Goal: Task Accomplishment & Management: Complete application form

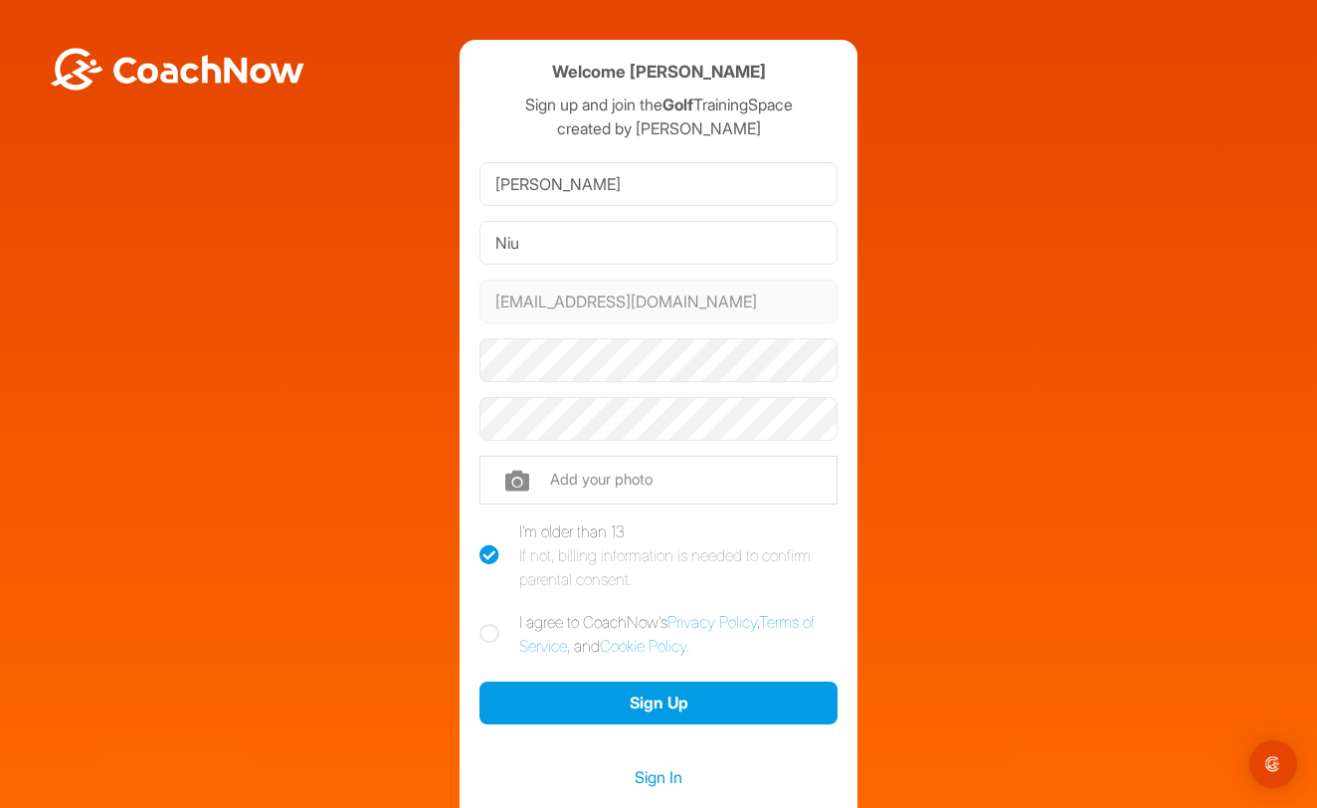
click at [492, 640] on icon at bounding box center [490, 634] width 20 height 20
click at [492, 623] on input "I agree to CoachNow's Privacy Policy , Terms of Service , and Cookie Policy ." at bounding box center [486, 616] width 13 height 13
checkbox input "true"
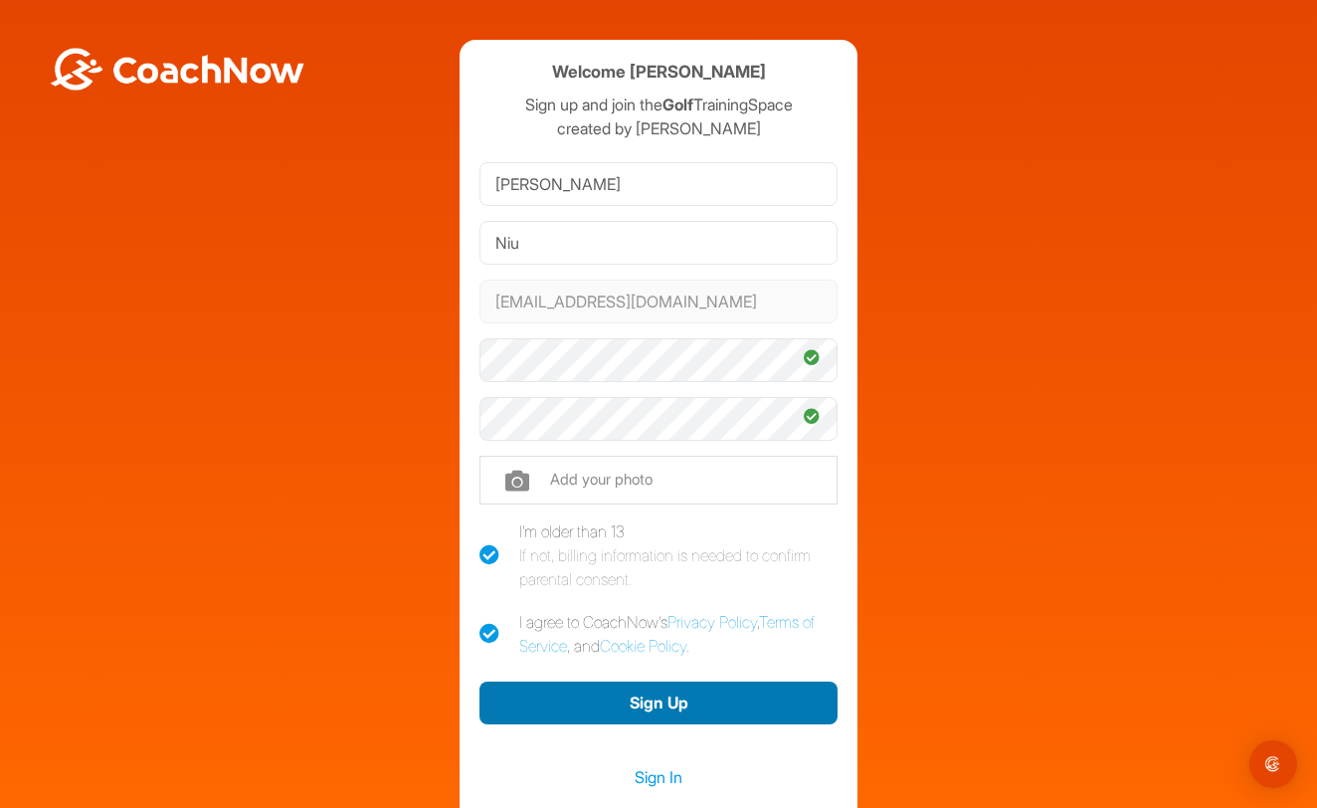
click at [609, 692] on button "Sign Up" at bounding box center [659, 703] width 358 height 43
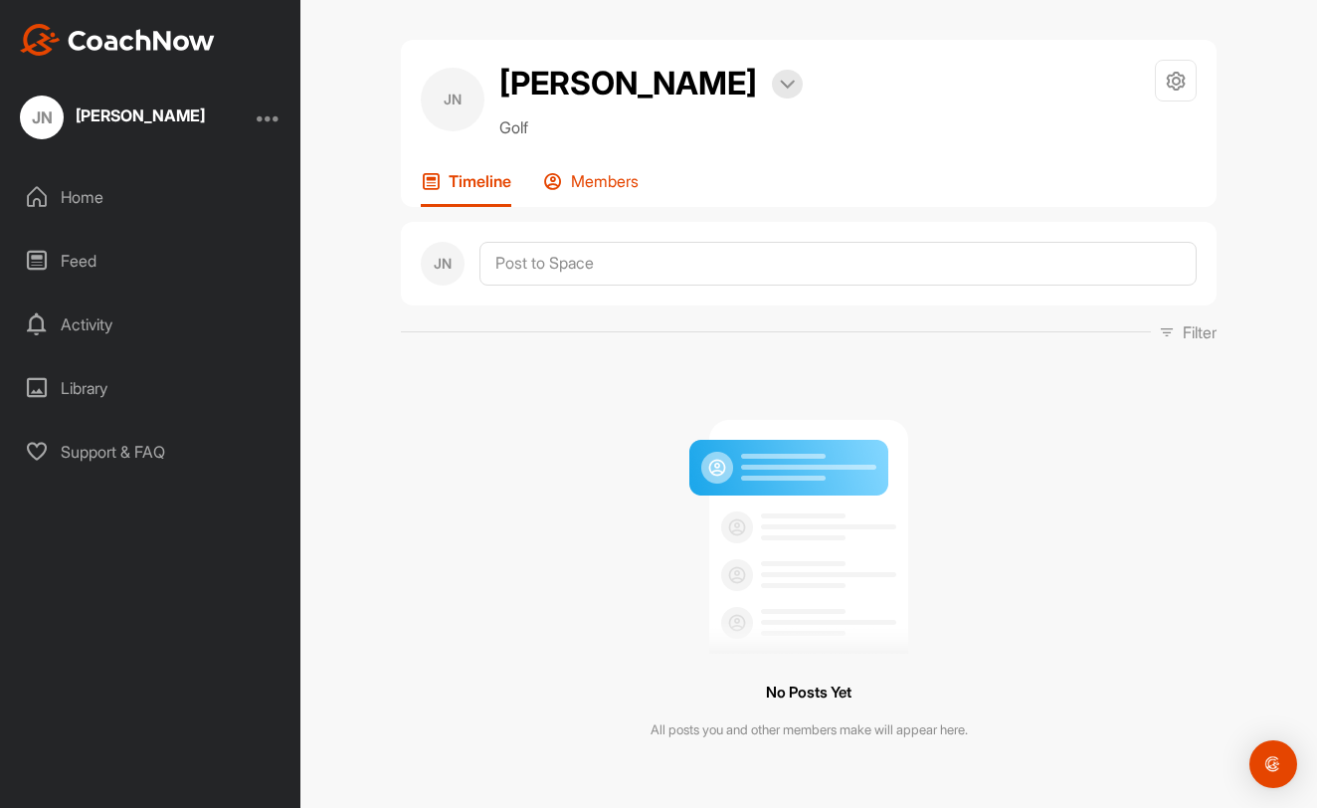
click at [591, 181] on p "Members" at bounding box center [605, 181] width 68 height 20
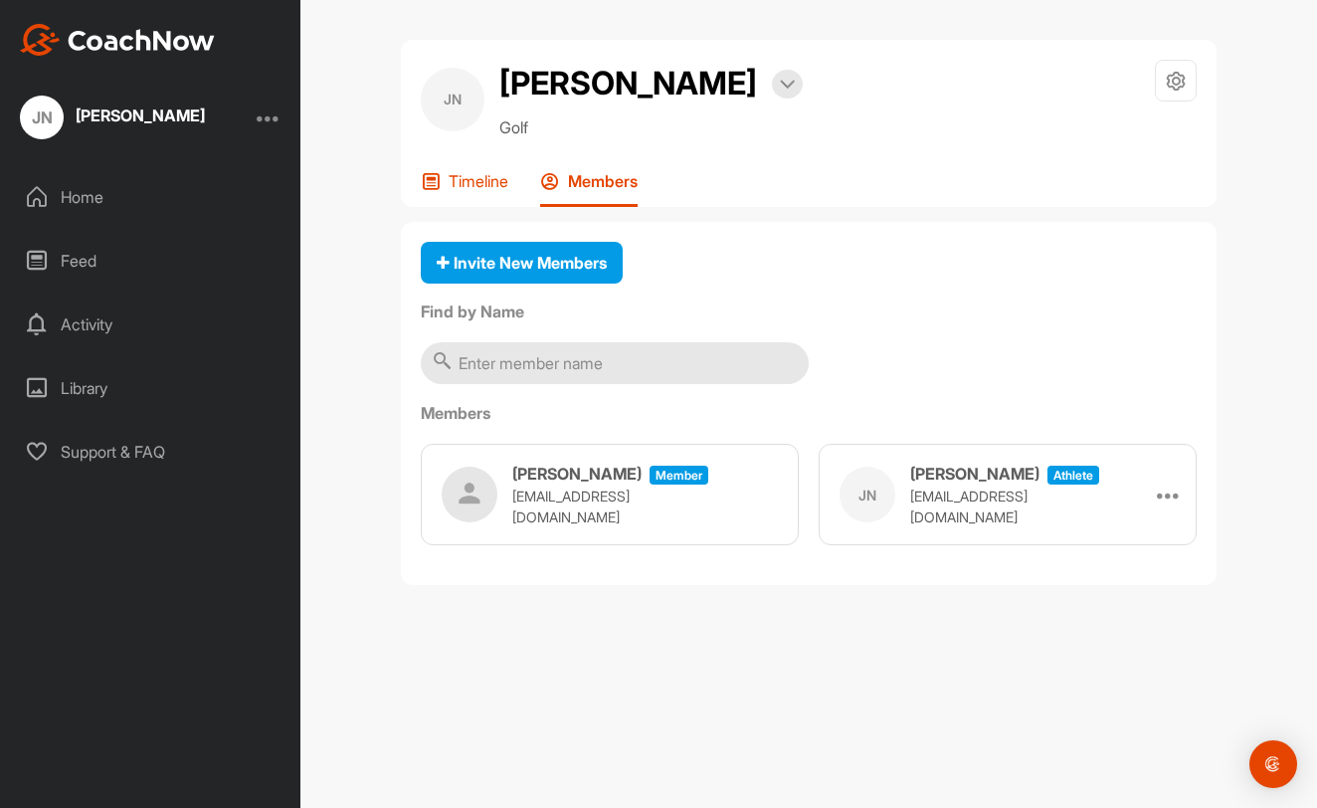
click at [477, 187] on p "Timeline" at bounding box center [479, 181] width 60 height 20
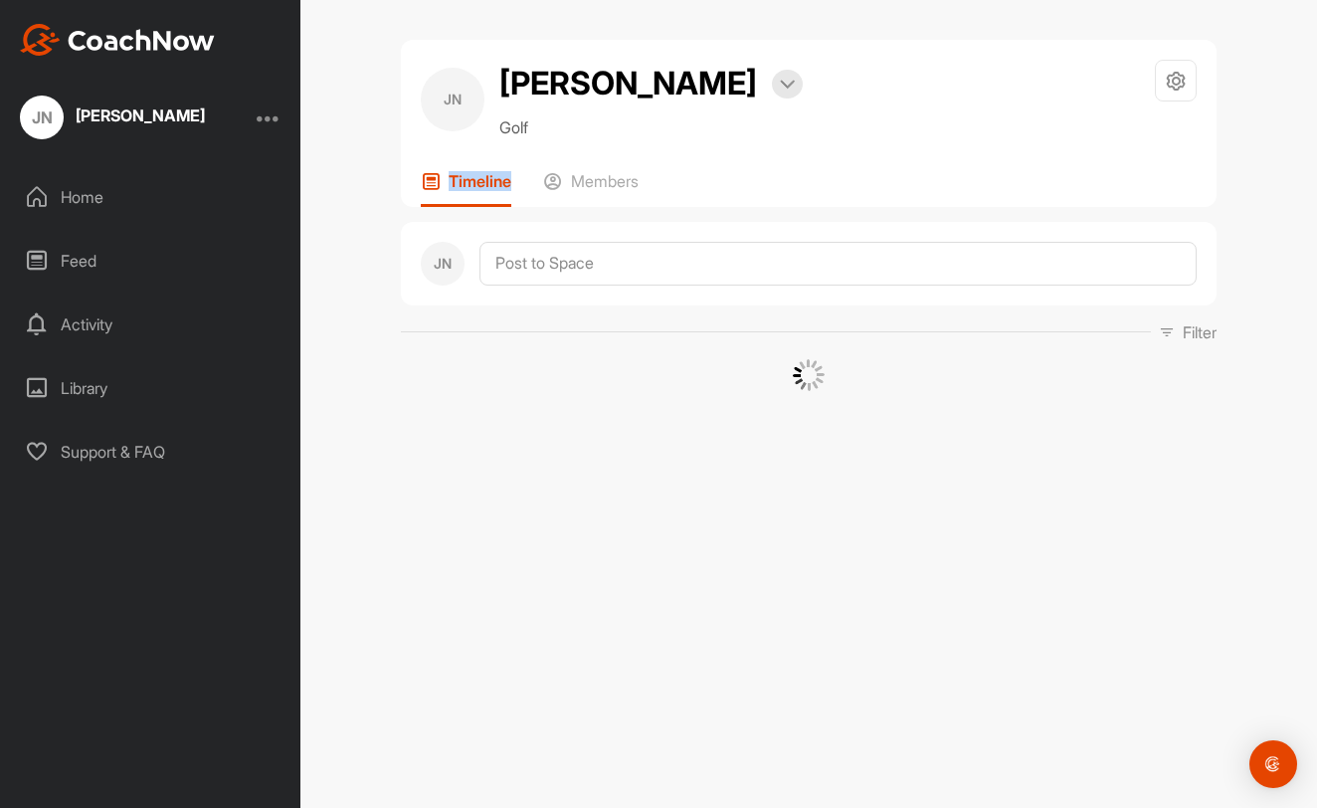
click at [477, 187] on p "Timeline" at bounding box center [480, 181] width 63 height 20
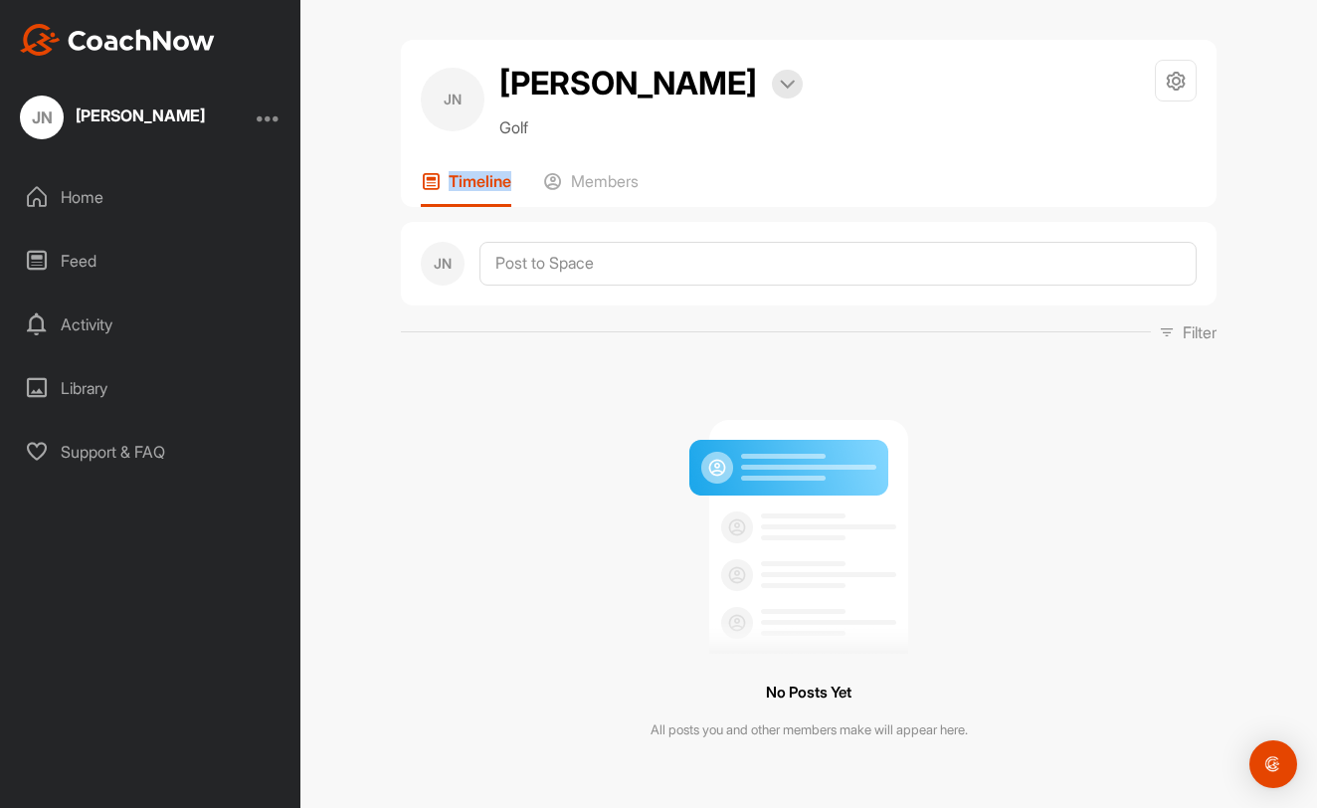
click at [477, 187] on p "Timeline" at bounding box center [480, 181] width 63 height 20
click at [458, 432] on div "No Posts Yet All posts you and other members make will appear here." at bounding box center [809, 572] width 816 height 427
click at [139, 214] on div "Home" at bounding box center [151, 197] width 281 height 50
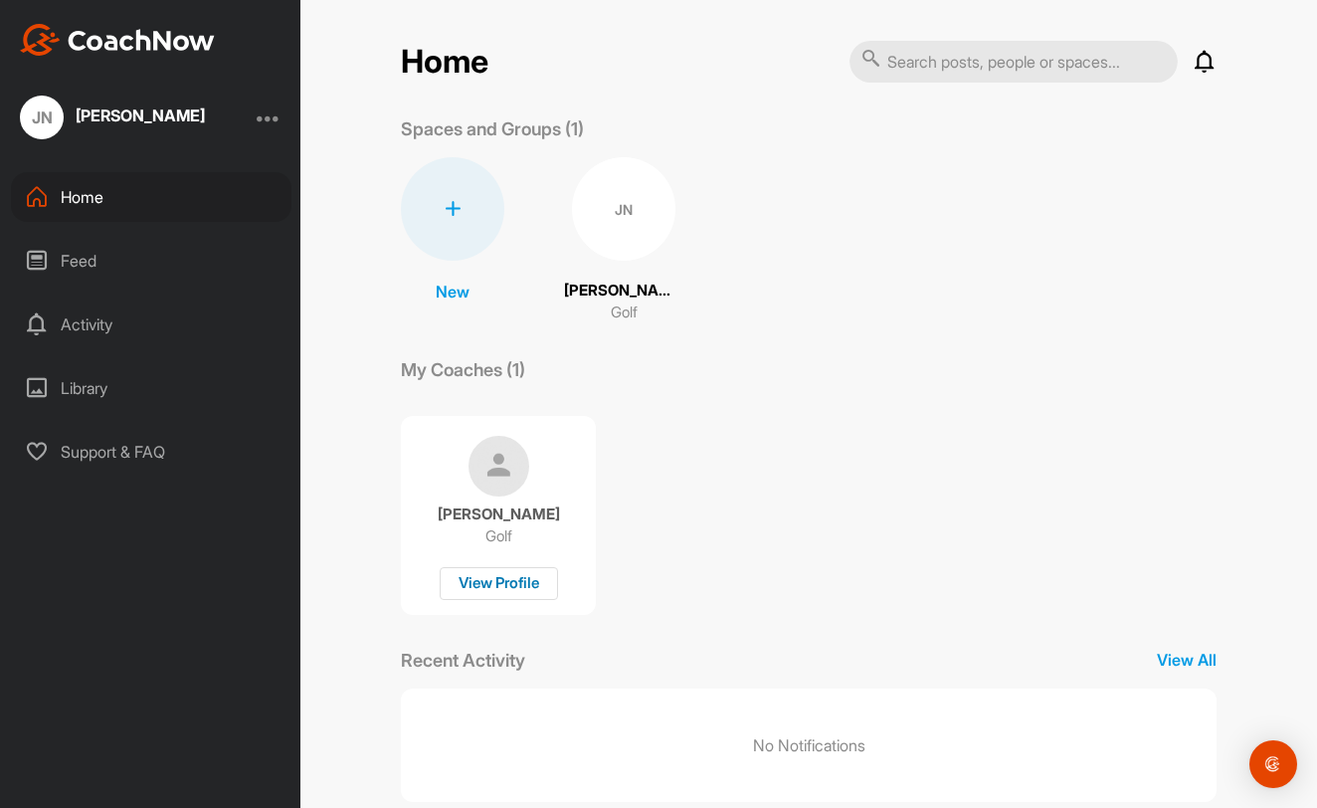
click at [473, 587] on div "View Profile" at bounding box center [499, 583] width 118 height 33
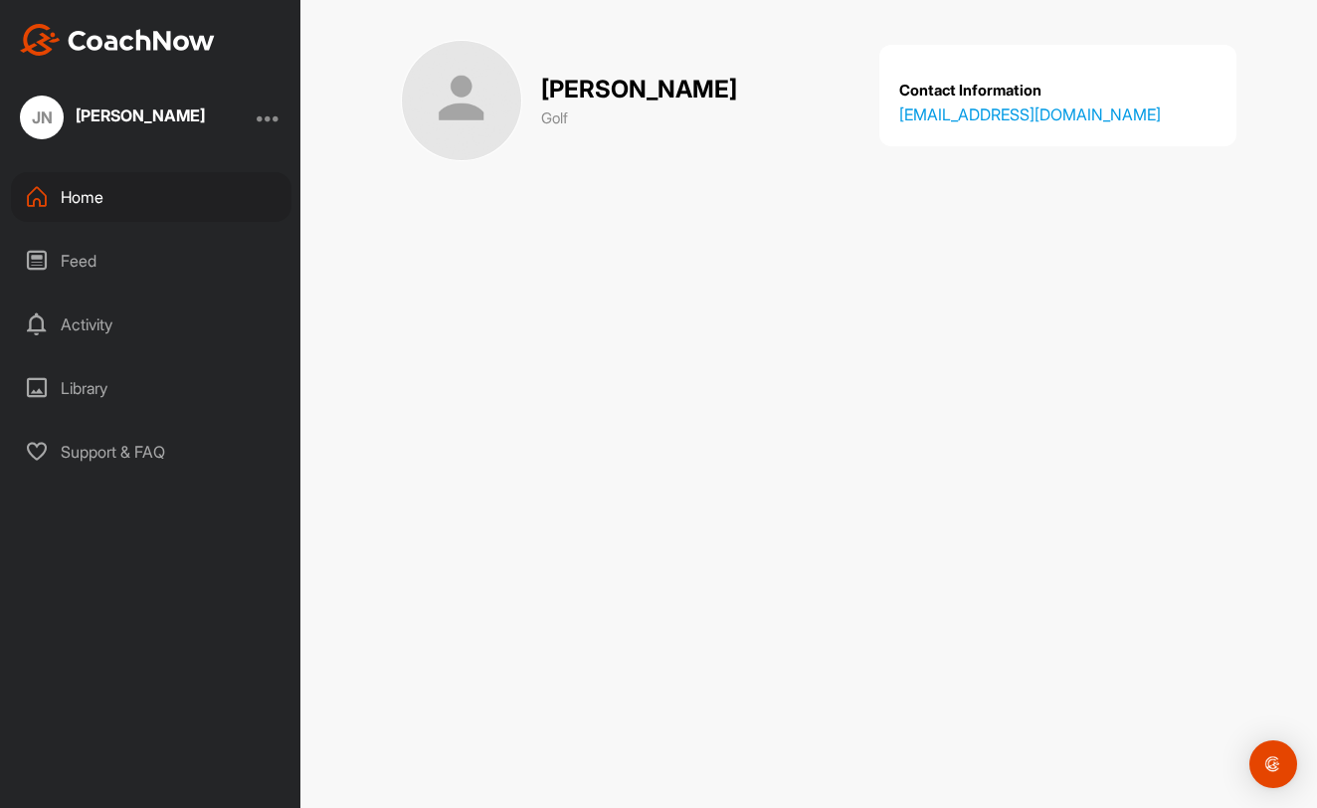
click at [143, 131] on div "JN [PERSON_NAME]" at bounding box center [112, 118] width 185 height 44
click at [104, 266] on div "Feed" at bounding box center [151, 261] width 281 height 50
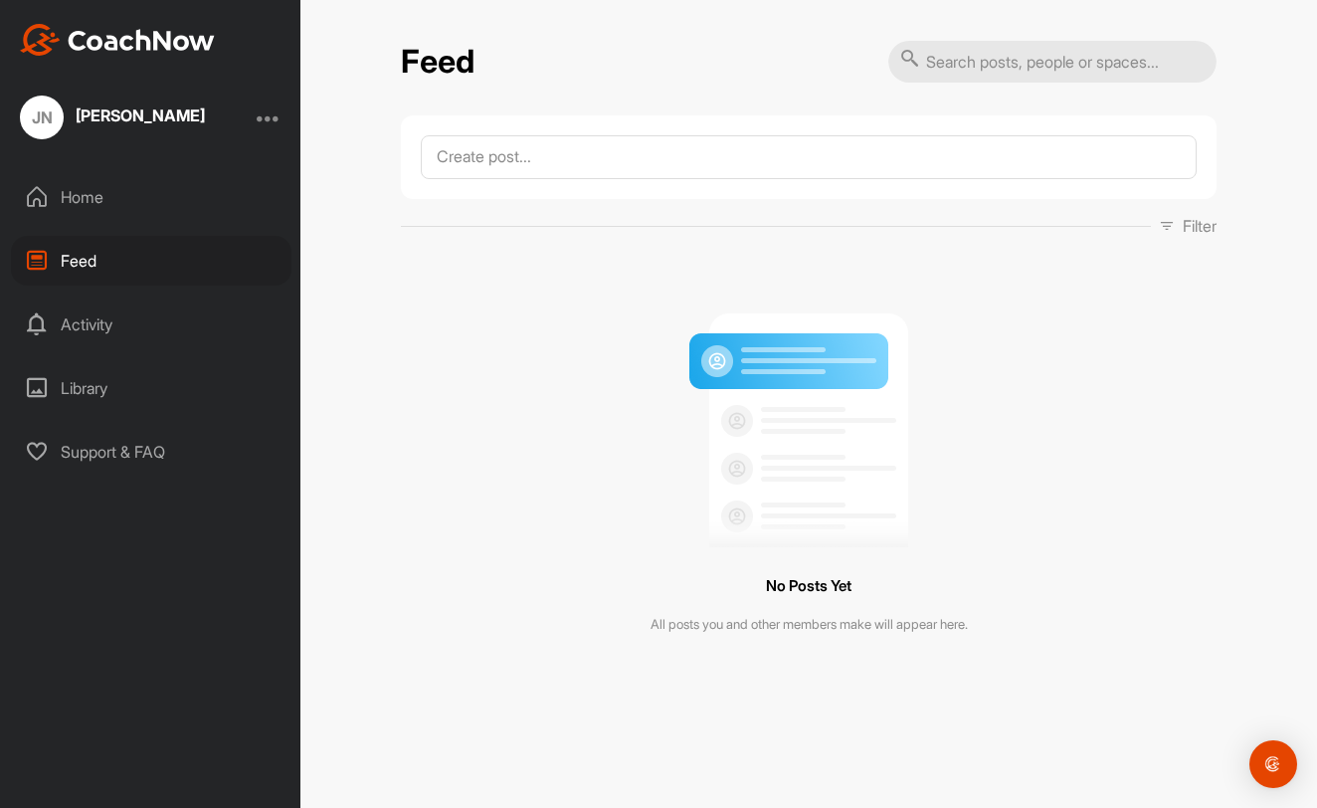
click at [112, 316] on div "Activity" at bounding box center [151, 324] width 281 height 50
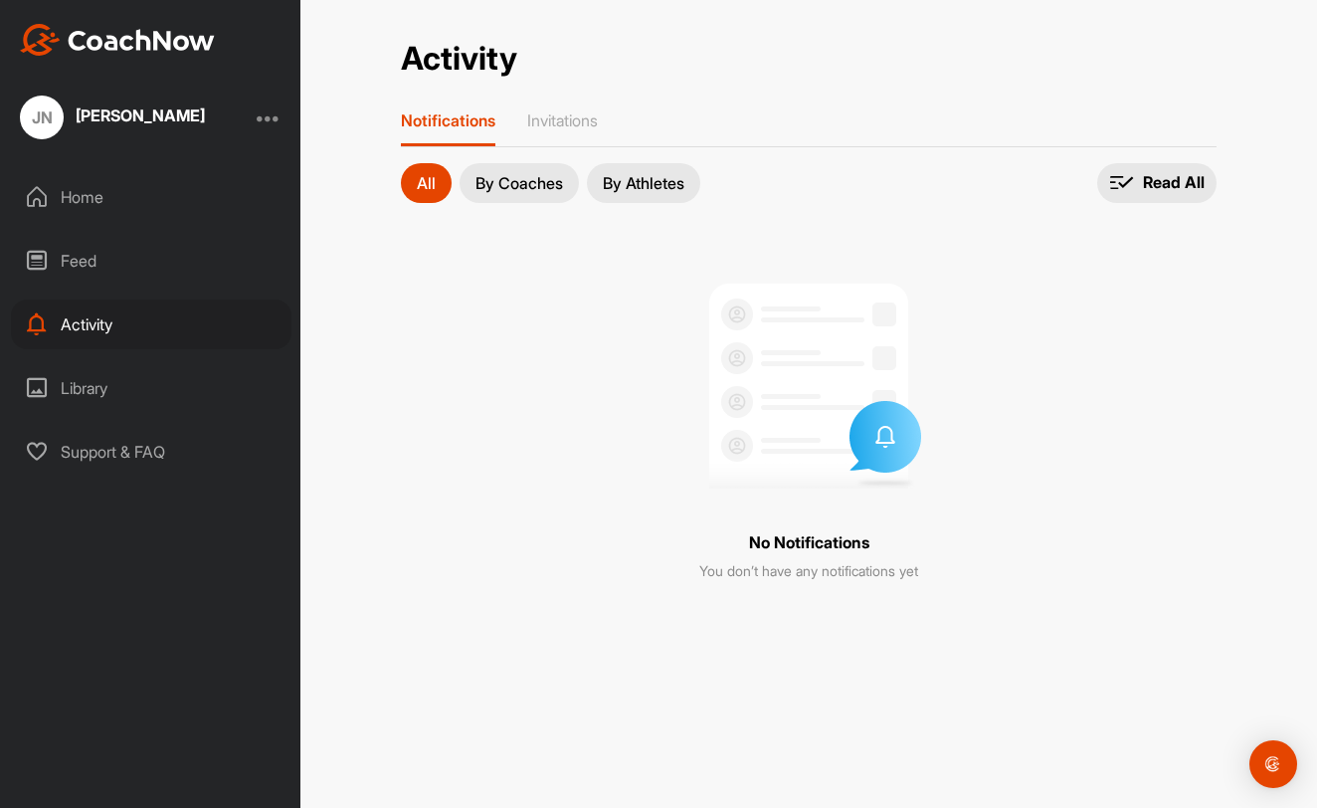
click at [106, 395] on div "Library" at bounding box center [151, 388] width 281 height 50
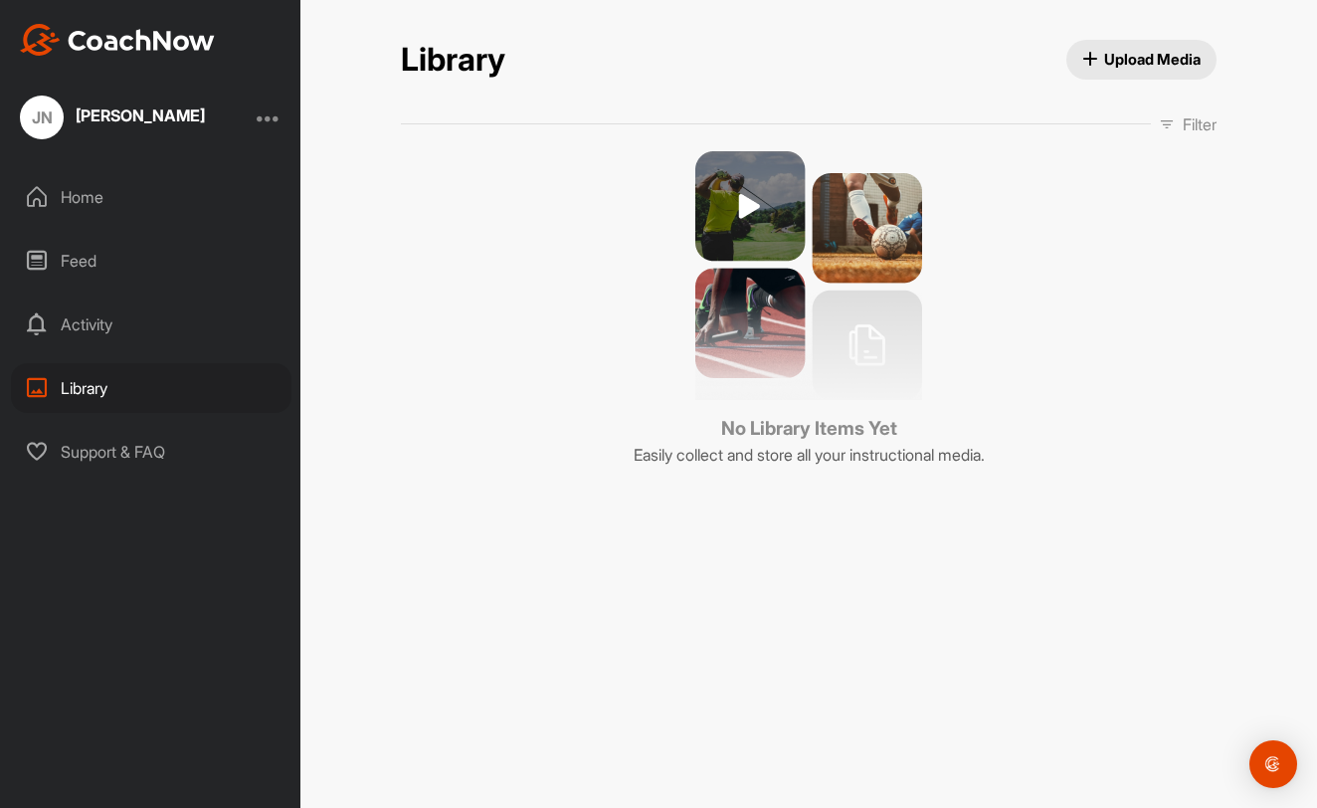
click at [772, 187] on img at bounding box center [808, 275] width 227 height 249
click at [754, 203] on img at bounding box center [808, 275] width 227 height 249
click at [191, 120] on div "JN [PERSON_NAME]" at bounding box center [150, 118] width 300 height 44
click at [92, 212] on div "Home" at bounding box center [151, 197] width 281 height 50
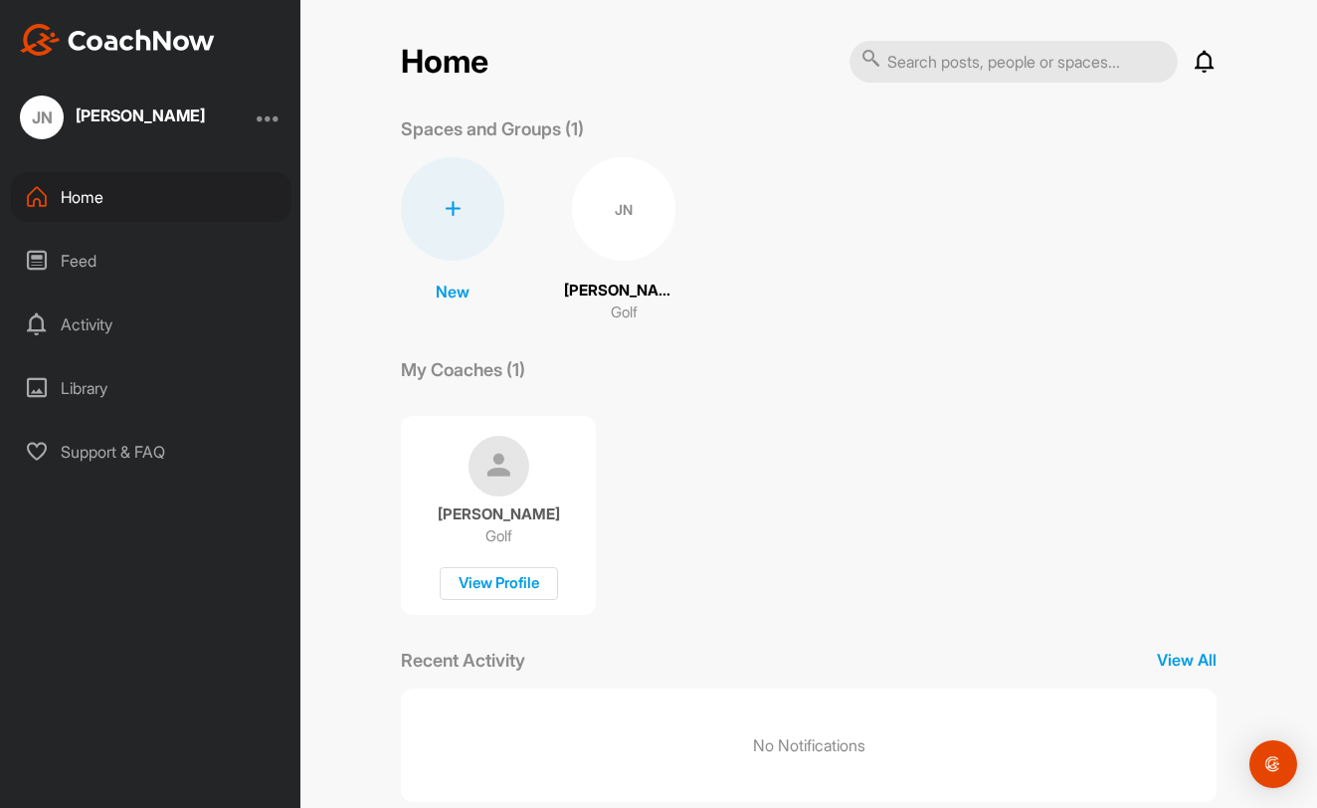
click at [92, 212] on div "Home" at bounding box center [151, 197] width 281 height 50
click at [603, 201] on div "JN" at bounding box center [623, 208] width 103 height 103
